Goal: Task Accomplishment & Management: Complete application form

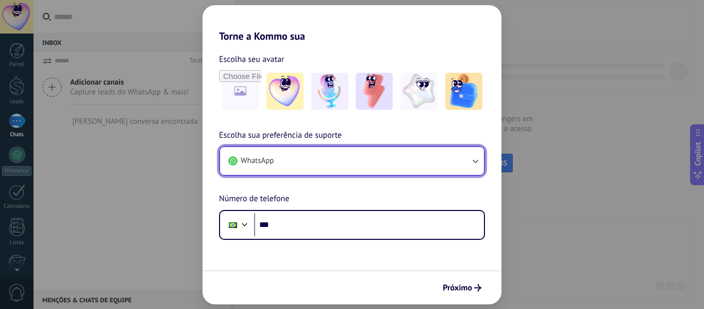
click at [475, 161] on icon "button" at bounding box center [475, 161] width 10 height 10
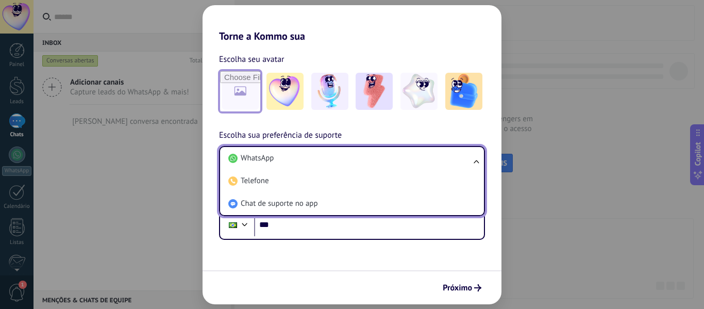
click at [245, 92] on input "file" at bounding box center [240, 91] width 40 height 40
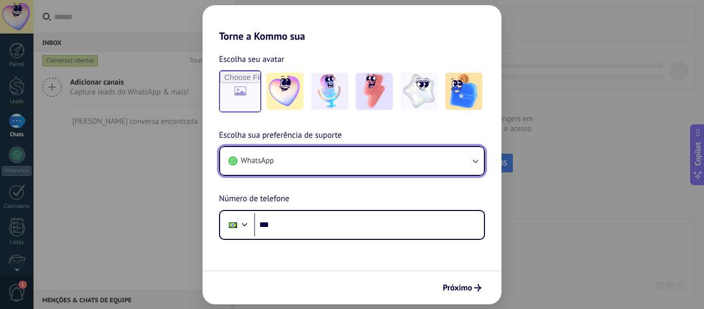
type input "**********"
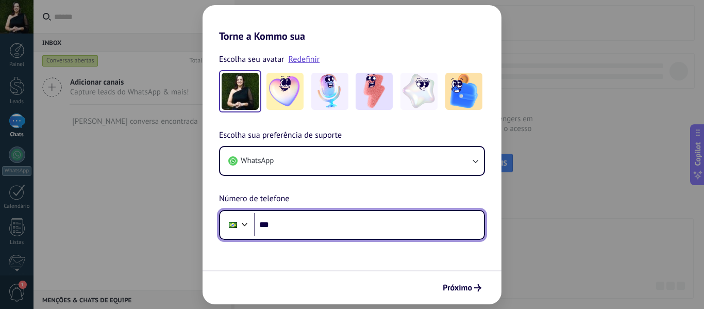
click at [284, 226] on input "***" at bounding box center [369, 225] width 230 height 24
type input "**********"
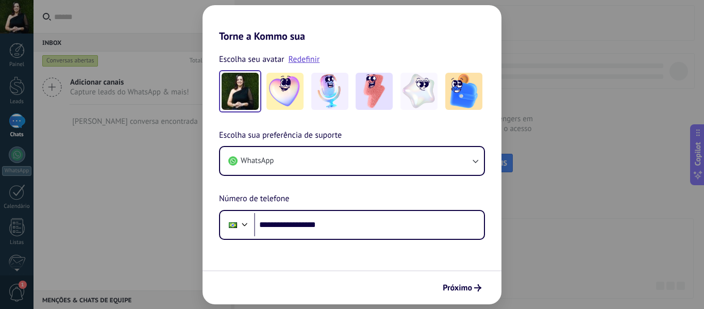
click at [464, 285] on span "Próximo" at bounding box center [457, 287] width 29 height 7
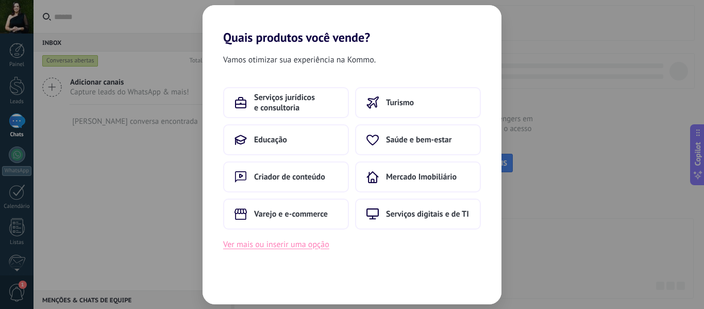
click at [315, 243] on button "Ver mais ou inserir uma opção" at bounding box center [276, 244] width 106 height 13
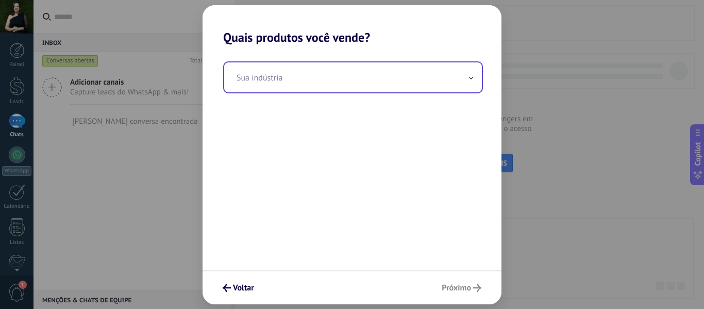
click at [274, 79] on input "text" at bounding box center [353, 77] width 258 height 30
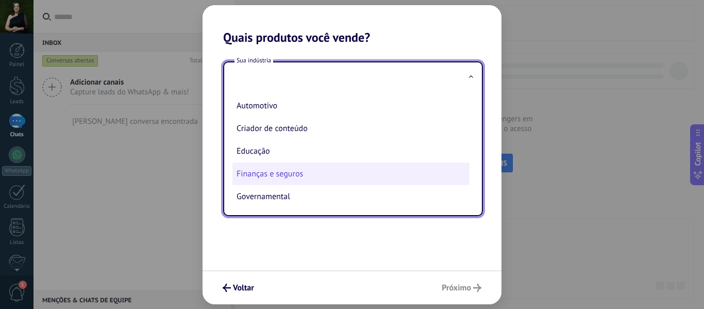
click at [273, 180] on li "Finanças e seguros" at bounding box center [350, 173] width 237 height 23
type input "**********"
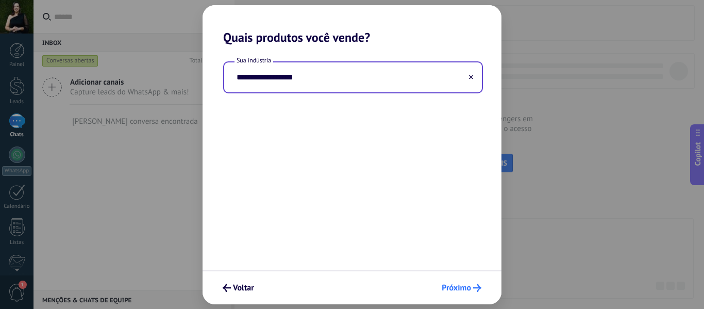
click at [460, 288] on span "Próximo" at bounding box center [456, 287] width 29 height 7
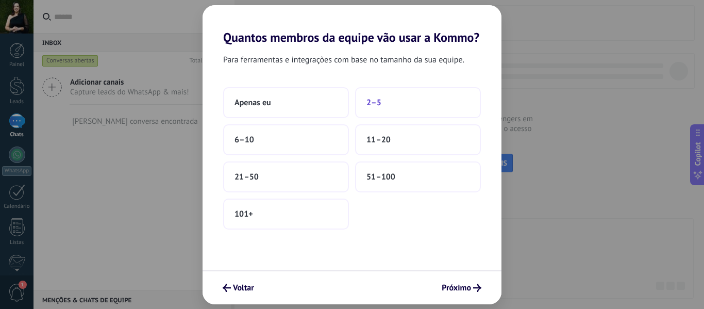
click at [370, 105] on span "2–5" at bounding box center [373, 102] width 15 height 10
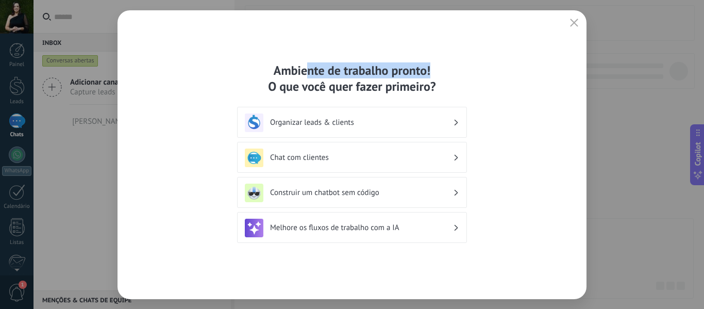
drag, startPoint x: 307, startPoint y: 73, endPoint x: 445, endPoint y: 74, distance: 138.6
click at [445, 74] on div "Ambiente de trabalho pronto! O que você quer fazer primeiro?" at bounding box center [352, 78] width 230 height 32
click at [523, 51] on div "Ambiente de trabalho pronto! O que você quer fazer primeiro? Organizar leads & …" at bounding box center [352, 154] width 469 height 289
click at [459, 123] on div "Organizar leads & clients" at bounding box center [352, 122] width 214 height 19
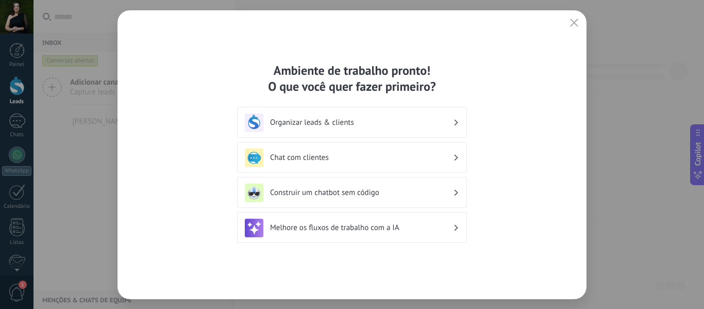
click at [334, 195] on h3 "Construir um chatbot sem código" at bounding box center [361, 193] width 183 height 10
click at [451, 191] on h3 "Construir um chatbot sem código" at bounding box center [361, 193] width 183 height 10
click at [453, 193] on div "Construir um chatbot sem código" at bounding box center [352, 192] width 214 height 19
click at [574, 20] on icon "button" at bounding box center [574, 23] width 8 height 8
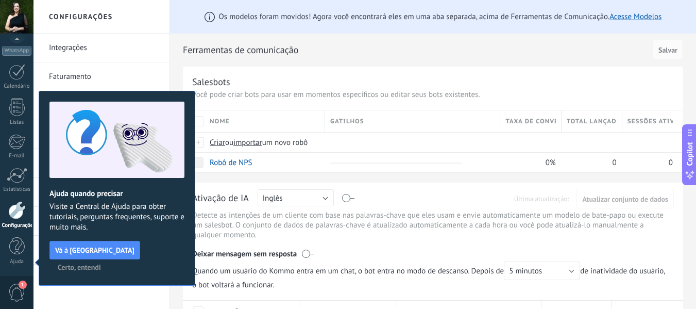
drag, startPoint x: 88, startPoint y: 193, endPoint x: 122, endPoint y: 193, distance: 34.5
click at [122, 193] on h2 "Ajuda quando precisar" at bounding box center [116, 194] width 135 height 10
click at [107, 253] on span "Vá à [GEOGRAPHIC_DATA]" at bounding box center [94, 249] width 79 height 7
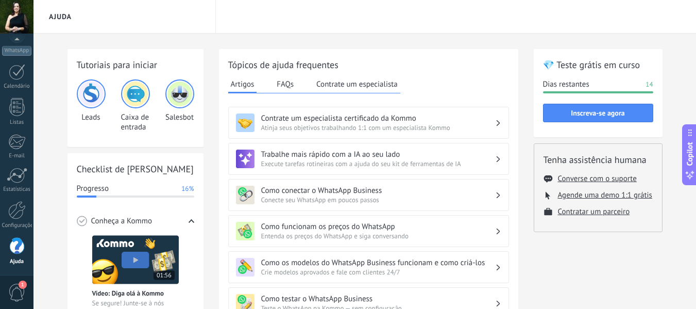
click at [338, 85] on button "Contrate um especialista" at bounding box center [357, 83] width 87 height 15
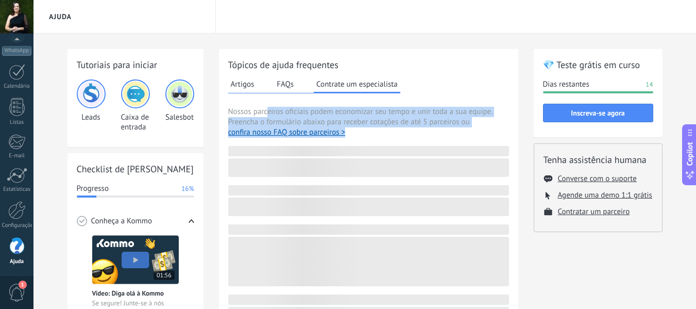
drag, startPoint x: 269, startPoint y: 114, endPoint x: 387, endPoint y: 131, distance: 119.8
click at [387, 131] on span "Nossos parceiros oficiais podem economizar seu tempo e unir toda a sua equipe. …" at bounding box center [368, 122] width 281 height 31
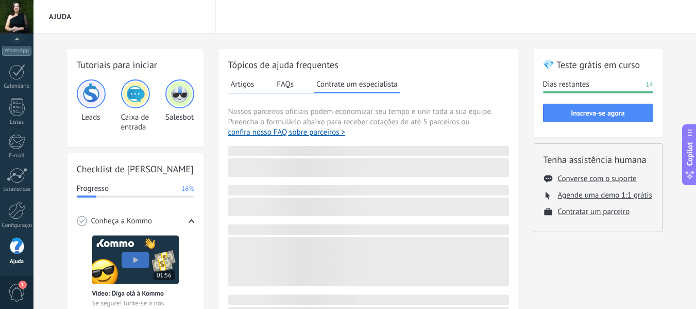
click at [388, 131] on span "Nossos parceiros oficiais podem economizar seu tempo e unir toda a sua equipe. …" at bounding box center [368, 122] width 281 height 31
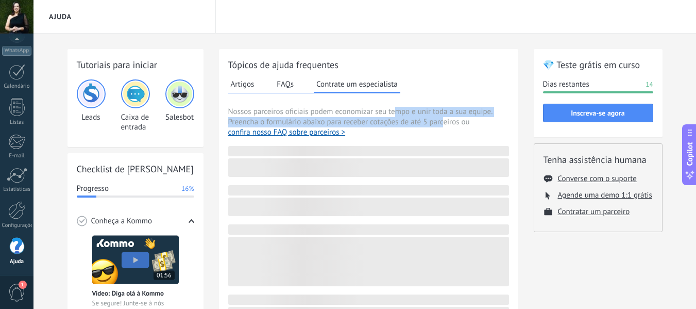
drag, startPoint x: 414, startPoint y: 112, endPoint x: 445, endPoint y: 128, distance: 35.0
click at [445, 128] on span "Nossos parceiros oficiais podem economizar seu tempo e unir toda a sua equipe. …" at bounding box center [368, 122] width 281 height 31
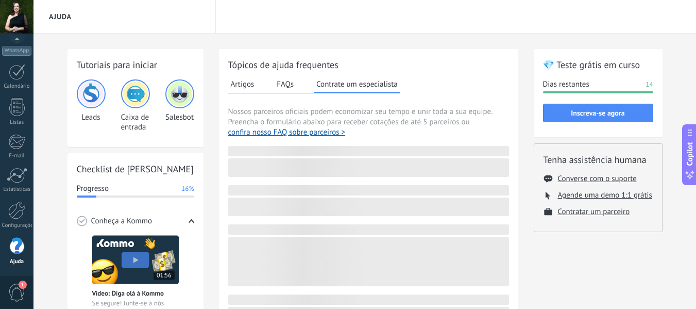
click at [445, 128] on span "Nossos parceiros oficiais podem economizar seu tempo e unir toda a sua equipe. …" at bounding box center [368, 122] width 281 height 31
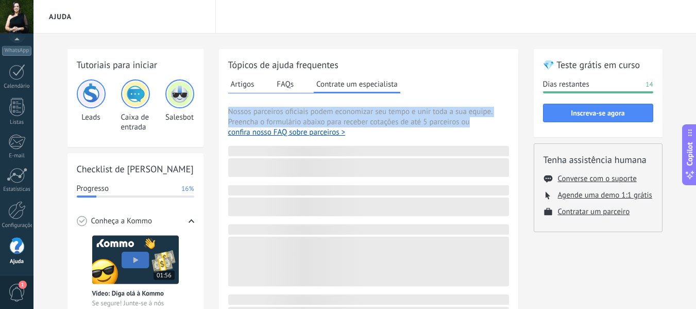
drag, startPoint x: 479, startPoint y: 124, endPoint x: 229, endPoint y: 113, distance: 250.7
click at [229, 113] on span "Nossos parceiros oficiais podem economizar seu tempo e unir toda a sua equipe. …" at bounding box center [368, 122] width 281 height 31
click at [282, 81] on button "FAQs" at bounding box center [285, 83] width 22 height 15
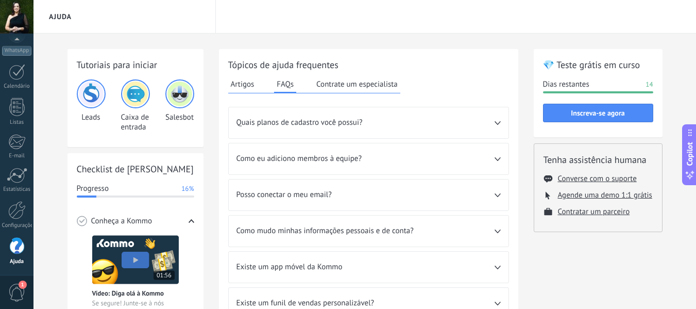
click at [236, 83] on button "Artigos" at bounding box center [242, 83] width 29 height 15
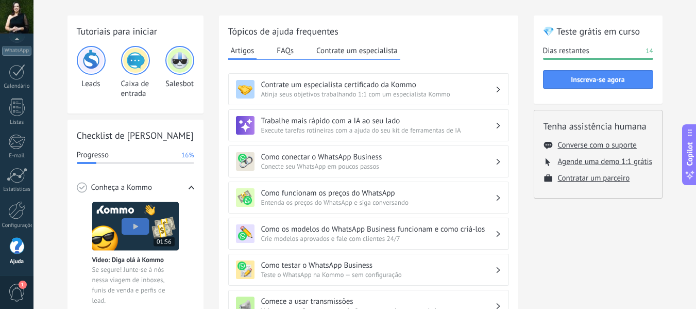
scroll to position [52, 0]
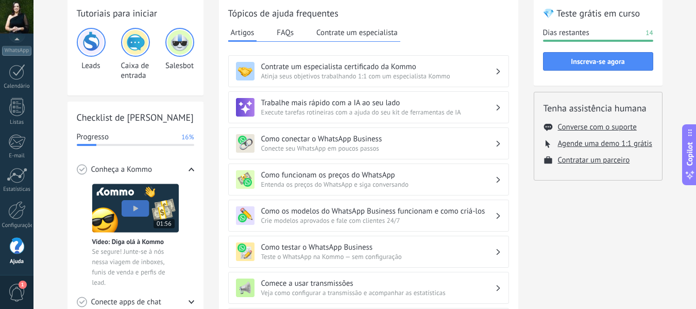
click at [434, 180] on span "Entenda os preços do WhatsApp e siga conversando" at bounding box center [378, 184] width 234 height 9
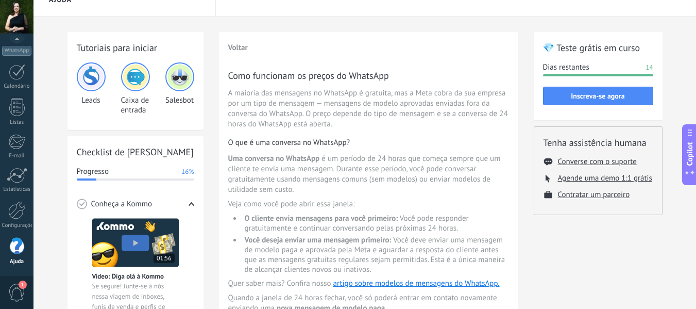
scroll to position [0, 0]
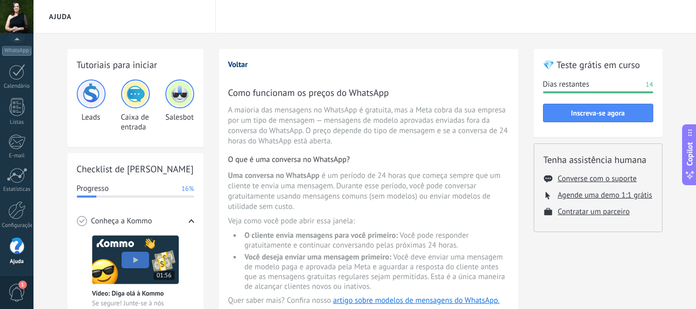
click at [242, 66] on button "Voltar" at bounding box center [238, 65] width 20 height 10
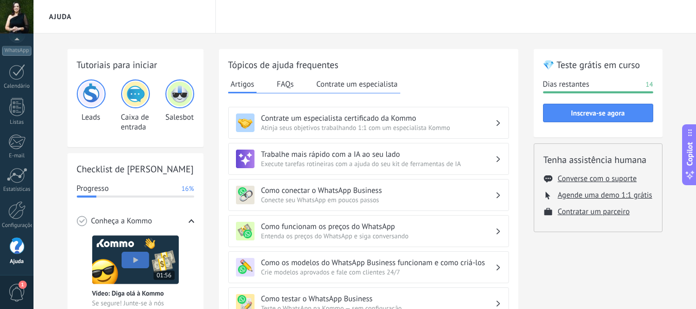
click at [117, 23] on div "Ajuda" at bounding box center [124, 16] width 182 height 33
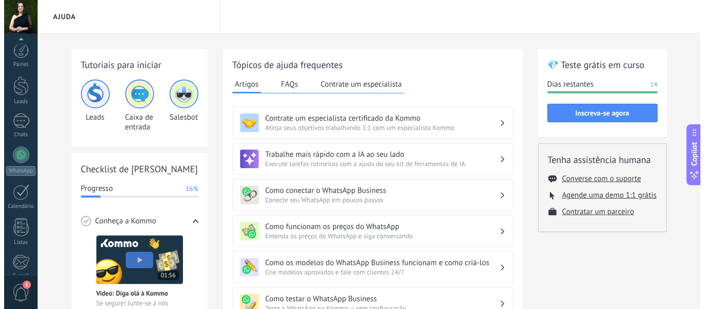
scroll to position [120, 0]
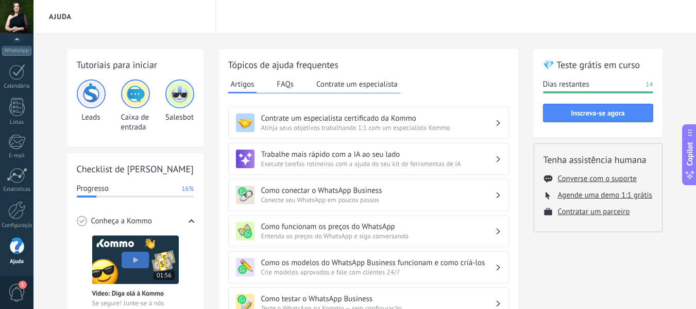
click at [120, 25] on div "Ajuda" at bounding box center [124, 16] width 182 height 33
click at [16, 77] on div at bounding box center [17, 72] width 16 height 16
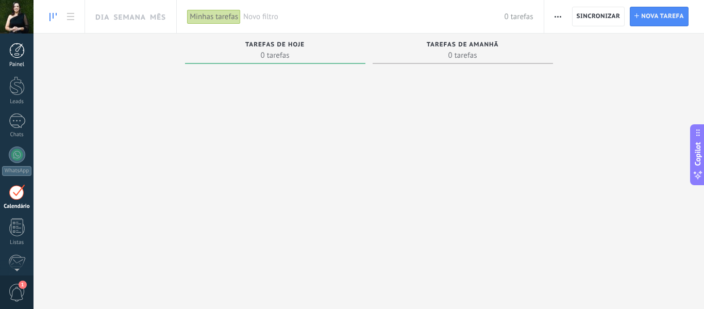
click at [15, 57] on div at bounding box center [16, 50] width 15 height 15
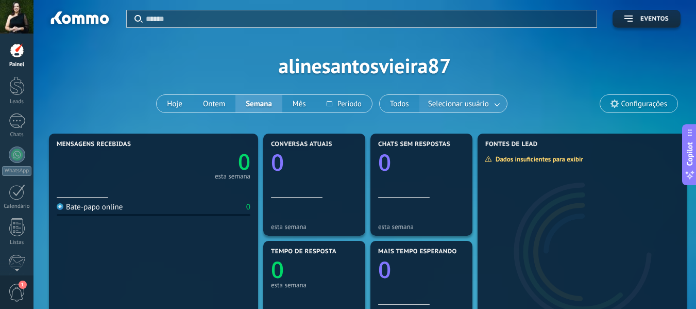
click at [495, 104] on link at bounding box center [498, 103] width 19 height 17
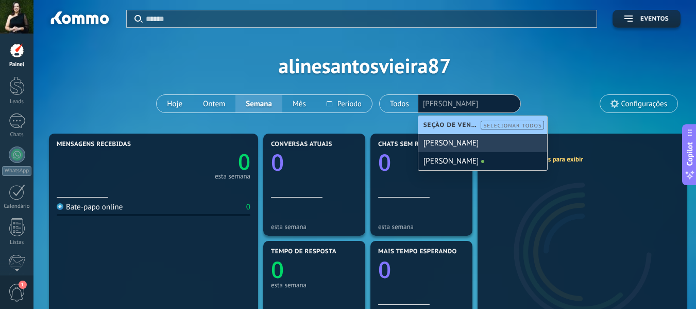
click at [494, 146] on div "[PERSON_NAME]" at bounding box center [482, 143] width 129 height 18
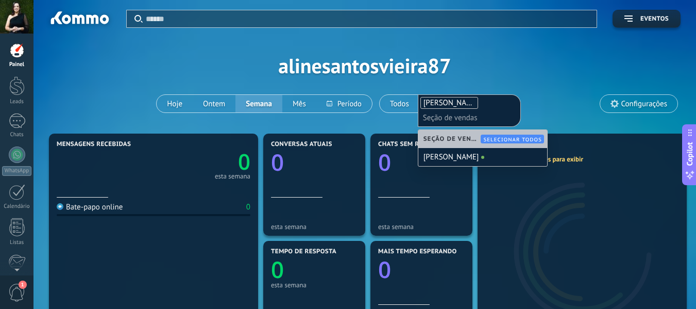
click at [544, 99] on div "Aplicar Eventos alinesantosvieira87 Hoje Ontem Semana Mês Todos Selecionar usuá…" at bounding box center [365, 65] width 632 height 131
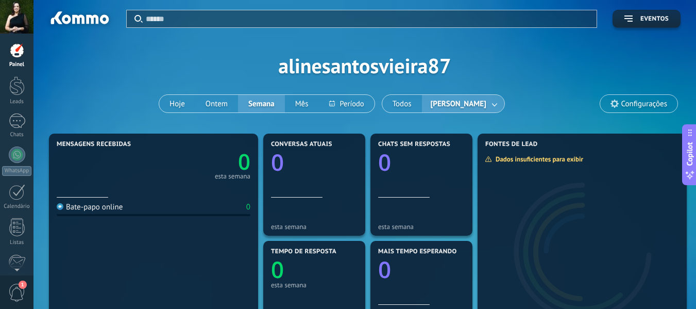
click at [486, 102] on link at bounding box center [495, 103] width 19 height 17
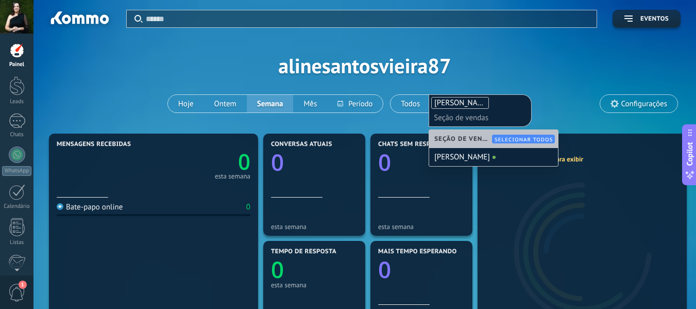
click at [563, 98] on div "Aplicar Eventos alinesantosvieira87 Hoje Ontem Semana Mês Todos [PERSON_NAME] S…" at bounding box center [365, 65] width 632 height 131
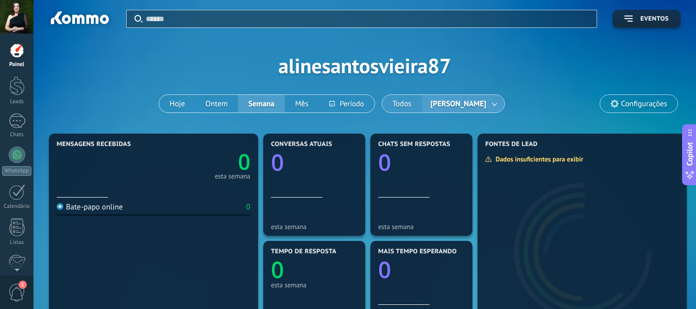
click at [406, 106] on button "Todos" at bounding box center [402, 104] width 40 height 18
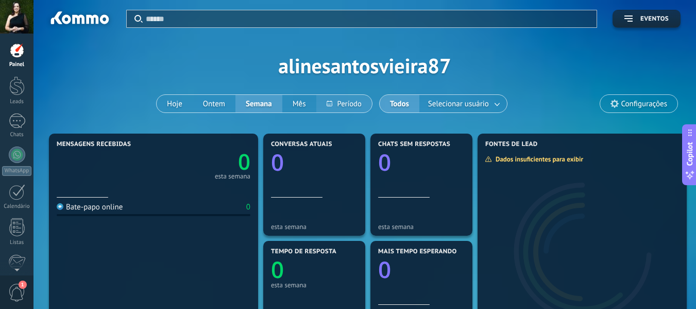
click at [349, 103] on button at bounding box center [344, 104] width 56 height 18
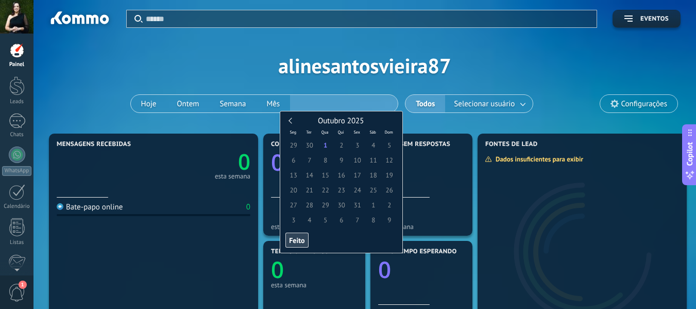
click at [577, 79] on div "Aplicar Eventos alinesantosvieira87 Hoje Ontem Semana Mês Todos Selecionar usuá…" at bounding box center [365, 65] width 632 height 131
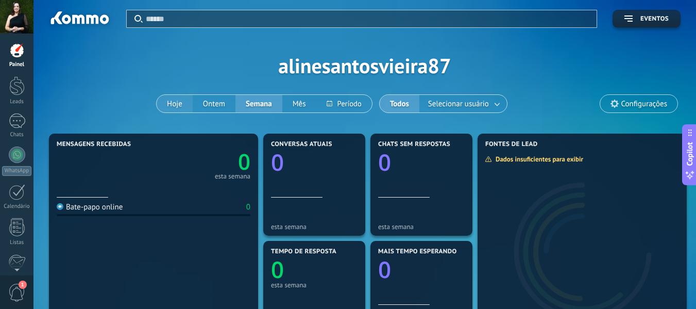
click at [172, 105] on button "Hoje" at bounding box center [175, 104] width 36 height 18
click at [322, 68] on div "Aplicar Eventos alinesantosvieira87 Hoje Ontem Semana Mês Todos Selecionar usuá…" at bounding box center [365, 65] width 632 height 131
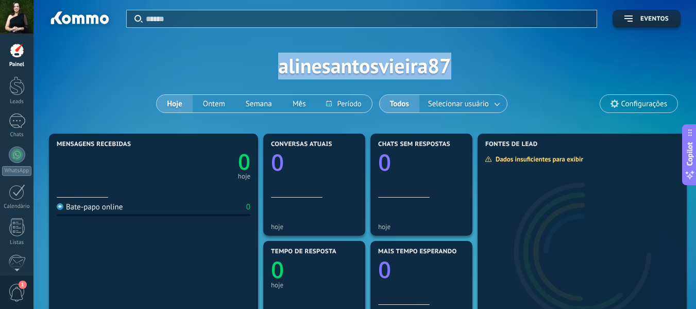
click at [322, 68] on div "Aplicar Eventos alinesantosvieira87 Hoje Ontem Semana Mês Todos Selecionar usuá…" at bounding box center [365, 65] width 632 height 131
click at [471, 69] on div "Aplicar Eventos alinesantosvieira87 Hoje Ontem Semana Mês Todos Selecionar usuá…" at bounding box center [365, 65] width 632 height 131
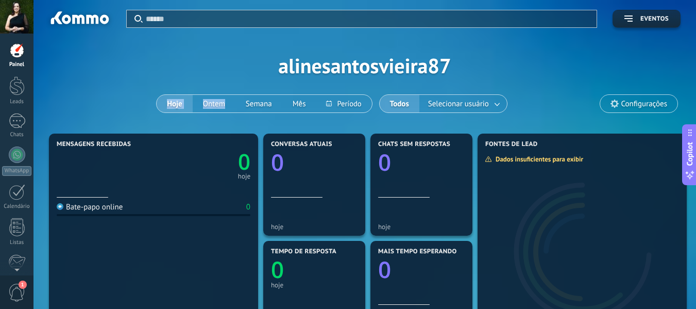
drag, startPoint x: 456, startPoint y: 69, endPoint x: 226, endPoint y: 69, distance: 229.9
click at [226, 69] on div "Aplicar Eventos alinesantosvieira87 Hoje Ontem Semana Mês Todos Selecionar usuá…" at bounding box center [365, 65] width 632 height 131
click at [319, 71] on div "Aplicar Eventos alinesantosvieira87 Hoje Ontem Semana Mês Todos Selecionar usuá…" at bounding box center [365, 65] width 632 height 131
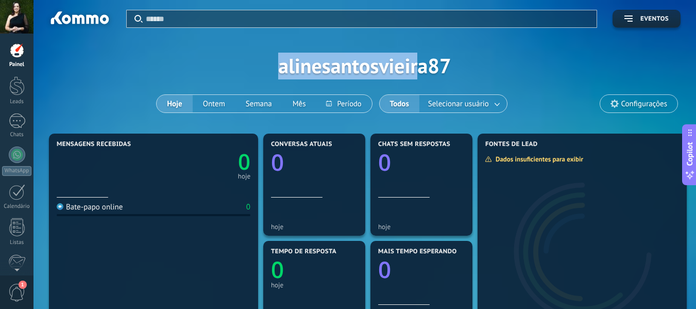
drag, startPoint x: 265, startPoint y: 61, endPoint x: 421, endPoint y: 64, distance: 155.7
click at [421, 64] on div "Aplicar Eventos alinesantosvieira87 Hoje Ontem Semana Mês Todos Selecionar usuá…" at bounding box center [365, 65] width 632 height 131
click at [423, 65] on div "Aplicar Eventos alinesantosvieira87 Hoje Ontem Semana Mês Todos Selecionar usuá…" at bounding box center [365, 65] width 632 height 131
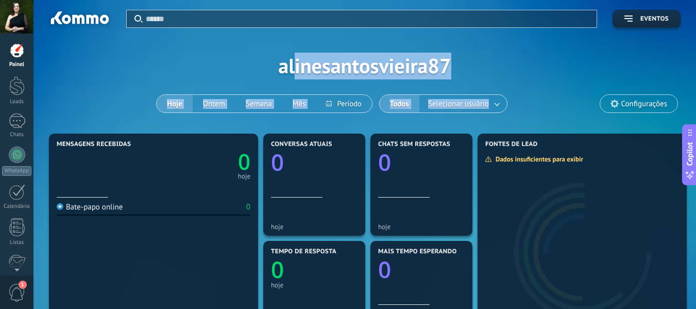
drag, startPoint x: 485, startPoint y: 67, endPoint x: 297, endPoint y: 66, distance: 188.1
click at [297, 66] on div "Aplicar Eventos alinesantosvieira87 Hoje Ontem Semana Mês Todos Selecionar usuá…" at bounding box center [365, 65] width 632 height 131
click at [213, 104] on button "Ontem" at bounding box center [214, 104] width 43 height 18
click at [259, 106] on button "Semana" at bounding box center [259, 104] width 47 height 18
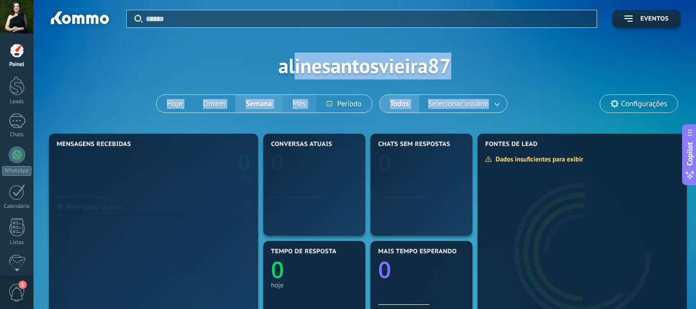
click at [304, 104] on button "Mês" at bounding box center [299, 104] width 34 height 18
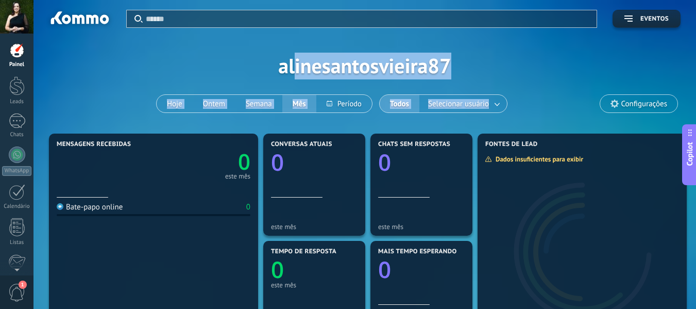
click at [17, 17] on div at bounding box center [16, 16] width 33 height 33
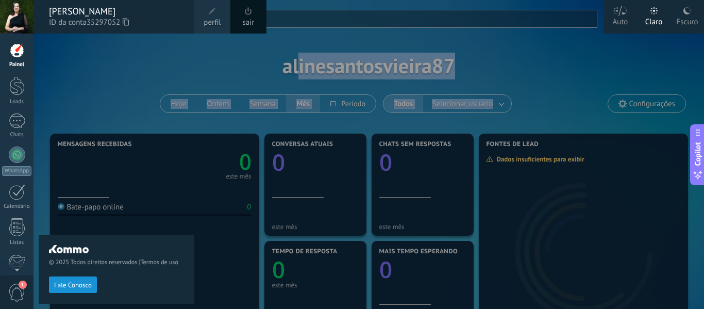
click at [212, 11] on span at bounding box center [212, 11] width 7 height 7
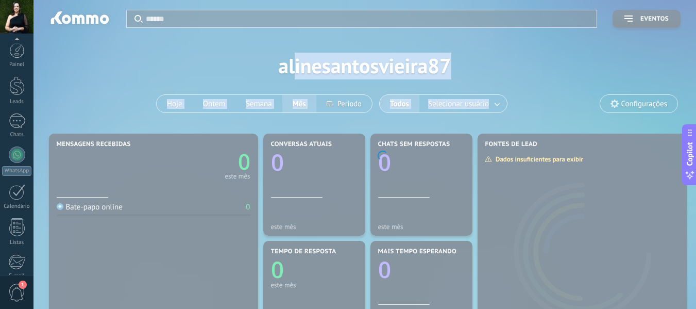
scroll to position [120, 0]
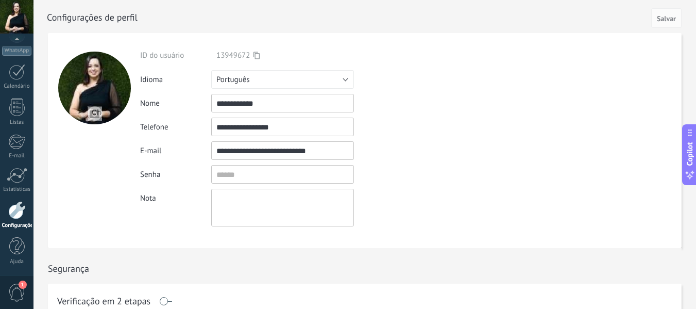
drag, startPoint x: 325, startPoint y: 151, endPoint x: 234, endPoint y: 150, distance: 90.2
click at [234, 150] on input "**********" at bounding box center [282, 150] width 143 height 19
click at [244, 170] on input "textbox" at bounding box center [282, 174] width 143 height 19
click at [259, 210] on textarea at bounding box center [282, 208] width 143 height 38
click at [346, 76] on button "Português" at bounding box center [282, 79] width 143 height 19
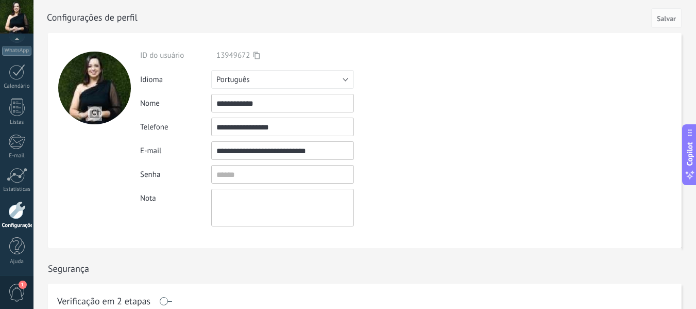
click at [463, 133] on div "**********" at bounding box center [303, 127] width 326 height 19
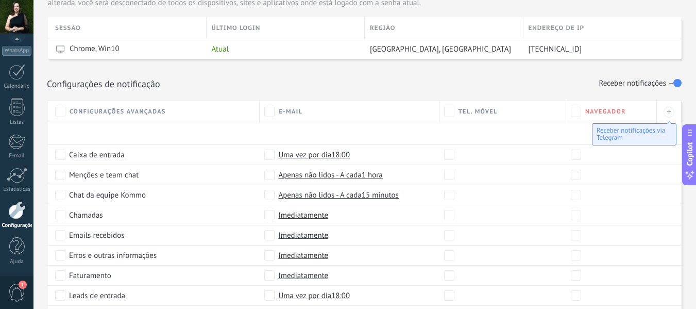
scroll to position [361, 0]
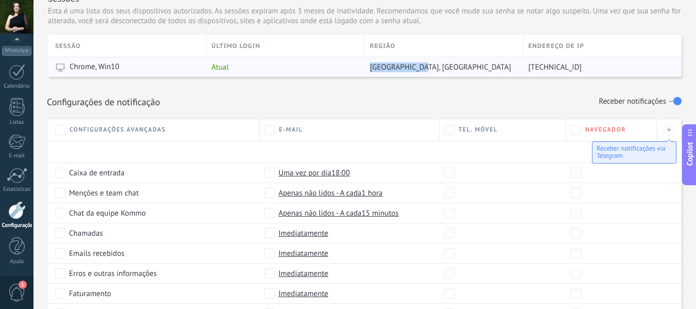
drag, startPoint x: 370, startPoint y: 69, endPoint x: 469, endPoint y: 64, distance: 99.6
click at [469, 64] on div "[GEOGRAPHIC_DATA], [GEOGRAPHIC_DATA]" at bounding box center [442, 67] width 154 height 20
click at [470, 65] on div "[GEOGRAPHIC_DATA], [GEOGRAPHIC_DATA]" at bounding box center [442, 67] width 154 height 20
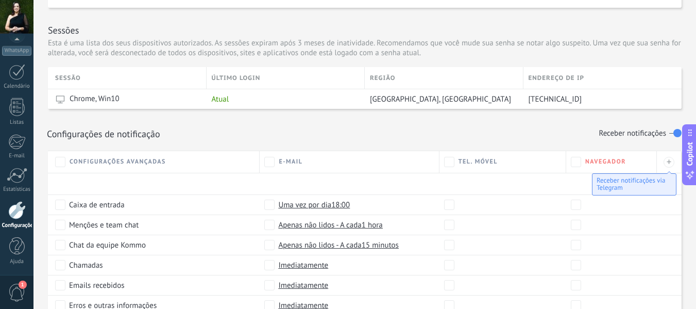
scroll to position [277, 0]
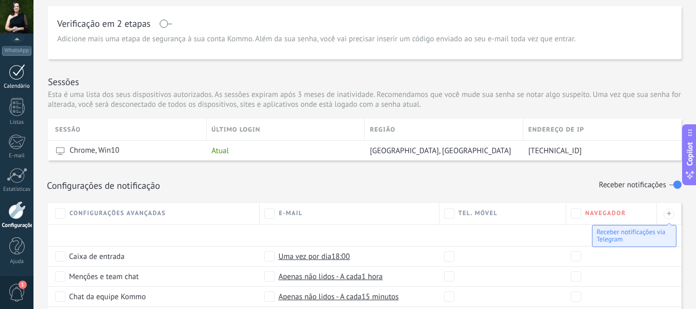
click at [19, 78] on div at bounding box center [17, 72] width 16 height 16
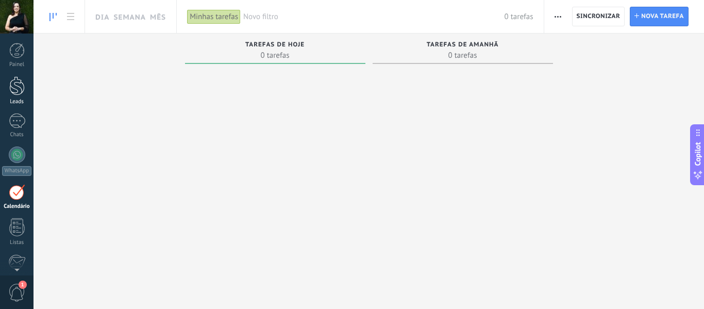
click at [18, 82] on div at bounding box center [16, 85] width 15 height 19
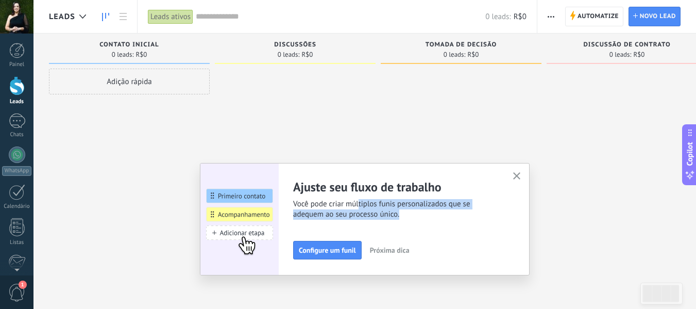
drag, startPoint x: 363, startPoint y: 206, endPoint x: 428, endPoint y: 219, distance: 66.2
click at [428, 219] on span "Você pode criar múltiplos funis personalizados que se adequem ao seu processo ú…" at bounding box center [396, 209] width 207 height 21
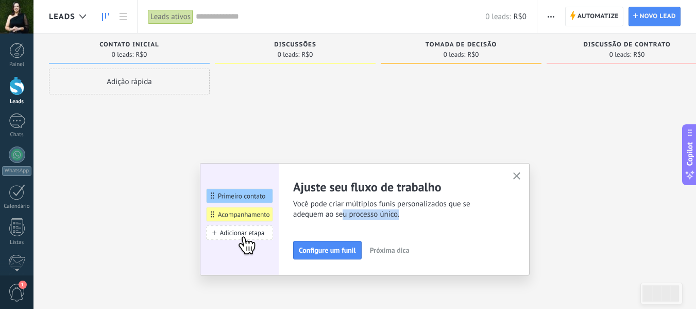
drag, startPoint x: 415, startPoint y: 217, endPoint x: 348, endPoint y: 218, distance: 67.5
click at [348, 218] on span "Você pode criar múltiplos funis personalizados que se adequem ao seu processo ú…" at bounding box center [396, 209] width 207 height 21
